Goal: Feedback & Contribution: Contribute content

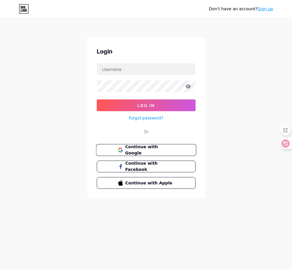
click at [156, 147] on span "Continue with Google" at bounding box center [149, 150] width 49 height 13
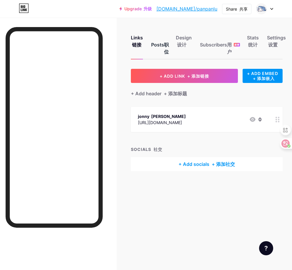
click at [162, 45] on div "Posts 职位" at bounding box center [160, 46] width 18 height 25
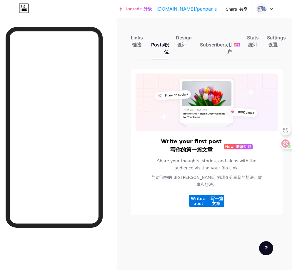
click at [205, 196] on span "Write a post 写一篇文章" at bounding box center [206, 201] width 35 height 10
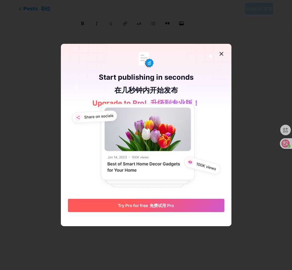
click at [156, 206] on font "免费试用 Pro" at bounding box center [162, 205] width 24 height 5
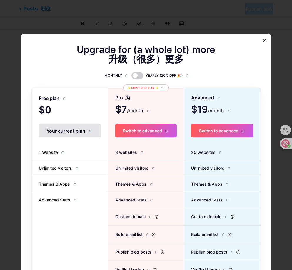
click at [68, 114] on span "$0 /month" at bounding box center [57, 110] width 36 height 8
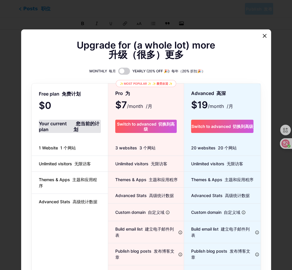
click at [68, 128] on div "Your current plan 您当前的计划" at bounding box center [70, 126] width 62 height 13
click at [69, 128] on div "Your current plan 您当前的计划" at bounding box center [70, 126] width 62 height 13
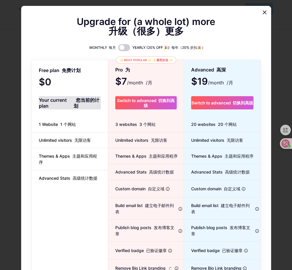
scroll to position [41, 0]
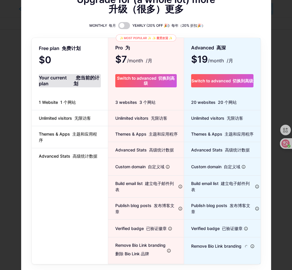
click at [72, 223] on div "Free plan 免费计划 $0 /month /月 Your current plan 您当前的计划 1 Website 1 个网站 Unlimited …" at bounding box center [70, 150] width 76 height 225
drag, startPoint x: 73, startPoint y: 214, endPoint x: 73, endPoint y: 209, distance: 5.0
click at [73, 213] on div "Free plan 免费计划 $0 /month /月 Your current plan 您当前的计划 1 Website 1 个网站 Unlimited …" at bounding box center [70, 150] width 76 height 225
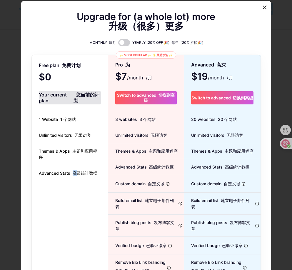
scroll to position [0, 0]
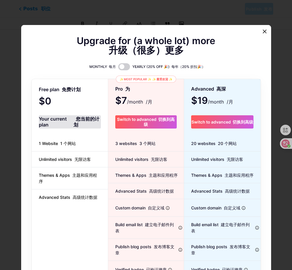
click at [65, 97] on div "Free plan 免费计划 $0 /month /月 Your current plan 您当前的计划 1 Website 1 个网站 Unlimited …" at bounding box center [70, 192] width 76 height 225
click at [71, 72] on div "Upgrade for (a whole lot) more 升级（很多）更多 MONTHLY 每月 YEARLY (20% OFF 🎉) 每年（20% 折扣…" at bounding box center [146, 171] width 229 height 268
click at [264, 31] on icon at bounding box center [264, 31] width 5 height 5
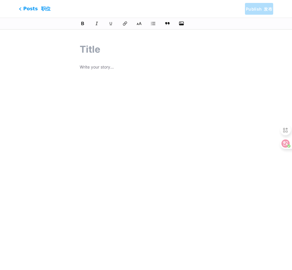
click at [107, 47] on input "text" at bounding box center [146, 49] width 133 height 14
click at [104, 67] on p at bounding box center [146, 67] width 133 height 8
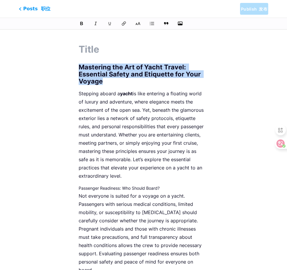
drag, startPoint x: 103, startPoint y: 82, endPoint x: 73, endPoint y: 63, distance: 35.3
copy h1 "Mastering the Art of Yacht Travel: Essential Safety and Etiquette for Your Voya…"
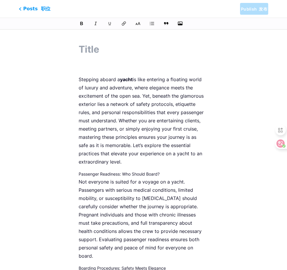
click at [79, 79] on p "Stepping aboard a yacht is like entering a floating world of luxury and adventu…" at bounding box center [144, 120] width 130 height 91
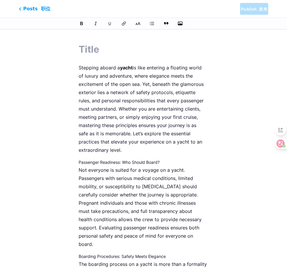
click at [102, 51] on input "text" at bounding box center [144, 49] width 130 height 14
paste input "Mastering the Art of Yacht Travel: Essential Safety and Etiquette for Your Voya…"
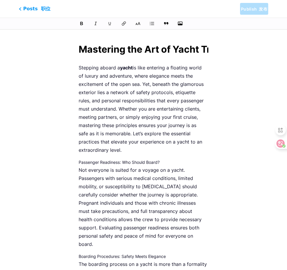
scroll to position [0, 240]
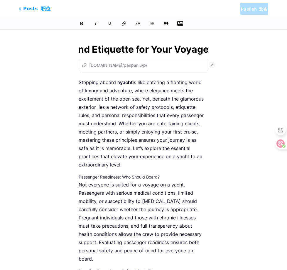
type input "Mastering the Art of Yacht Travel: Essential Safety and Etiquette for Your Voya…"
click at [182, 21] on icon "button" at bounding box center [180, 23] width 6 height 5
click at [0, 0] on input "file" at bounding box center [0, 0] width 0 height 0
type input "mastering-the-art-of-yacht-travel-essential-safety-and-etiquette-for-your-voyage"
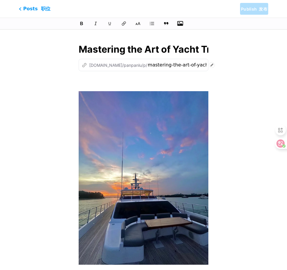
click at [155, 83] on p at bounding box center [144, 82] width 130 height 8
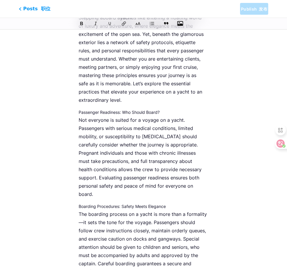
scroll to position [206, 0]
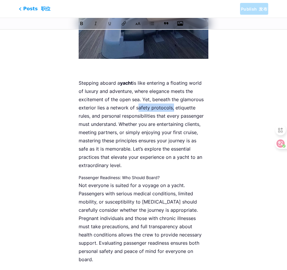
drag, startPoint x: 164, startPoint y: 109, endPoint x: 136, endPoint y: 109, distance: 28.2
click at [136, 109] on p "Stepping aboard a yacht is like entering a floating world of luxury and adventu…" at bounding box center [144, 124] width 130 height 91
click at [172, 94] on p "Stepping aboard a yacht is like entering a floating world of luxury and adventu…" at bounding box center [144, 124] width 130 height 91
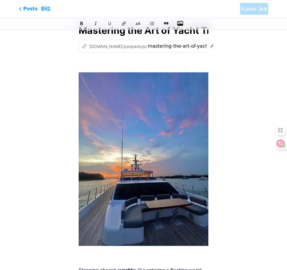
scroll to position [0, 0]
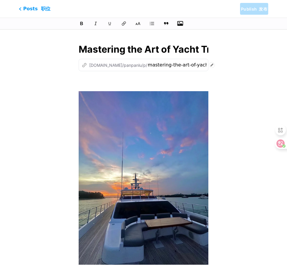
click at [206, 49] on input "Mastering the Art of Yacht Travel: Essential Safety and Etiquette for Your Voya…" at bounding box center [144, 49] width 130 height 14
drag, startPoint x: 92, startPoint y: 48, endPoint x: 243, endPoint y: 53, distance: 151.1
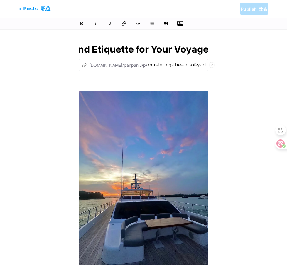
scroll to position [0, 0]
click at [96, 48] on input "Mastering the Art of Yacht Travel: Essential Safety and Etiquette for Your Voya…" at bounding box center [144, 49] width 130 height 14
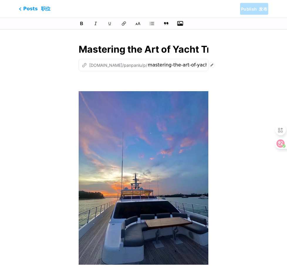
drag, startPoint x: 66, startPoint y: 47, endPoint x: 74, endPoint y: 49, distance: 8.5
drag, startPoint x: 104, startPoint y: 50, endPoint x: 256, endPoint y: 64, distance: 152.3
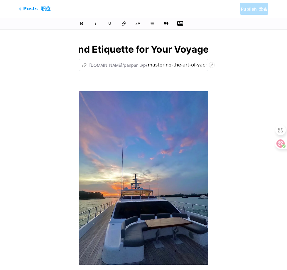
drag, startPoint x: 80, startPoint y: 52, endPoint x: 249, endPoint y: 59, distance: 169.1
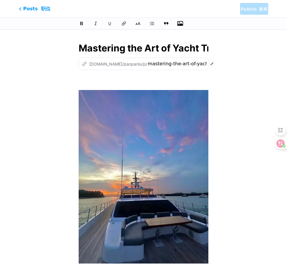
scroll to position [0, 0]
